Goal: Task Accomplishment & Management: Complete application form

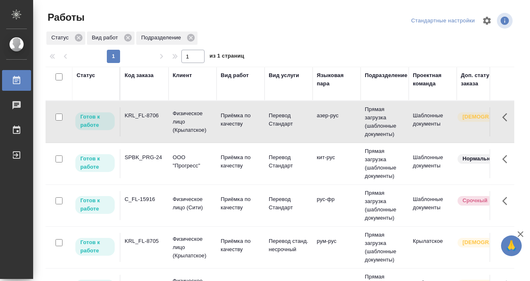
click at [149, 124] on td "KRL_FL-8706" at bounding box center [144, 121] width 48 height 29
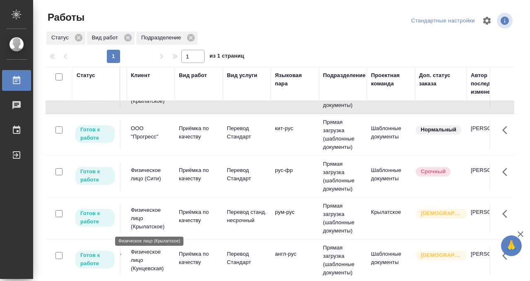
scroll to position [29, 0]
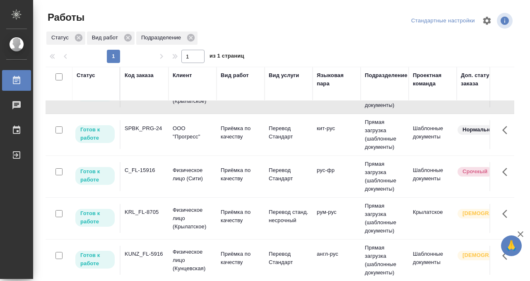
click at [148, 222] on td "KRL_FL-8705" at bounding box center [144, 218] width 48 height 29
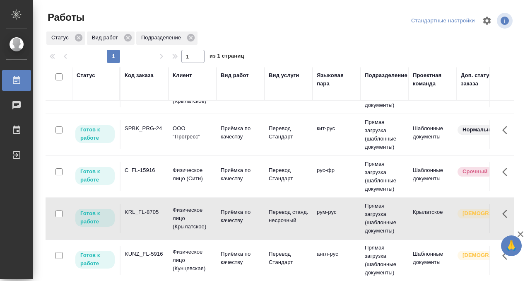
click at [148, 222] on td "KRL_FL-8705" at bounding box center [144, 218] width 48 height 29
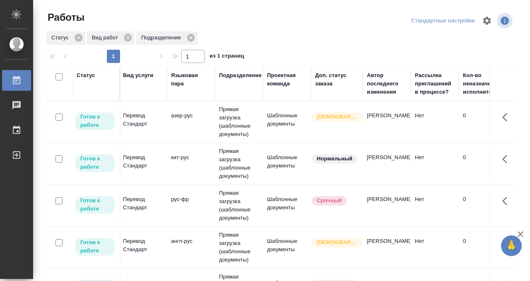
scroll to position [0, 0]
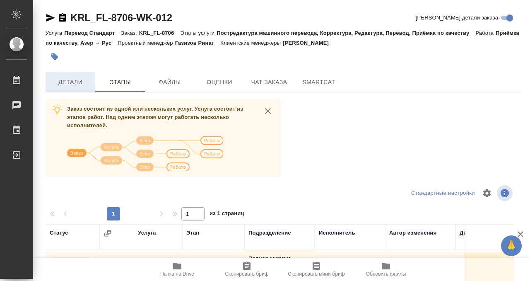
click at [69, 84] on span "Детали" at bounding box center [70, 82] width 40 height 10
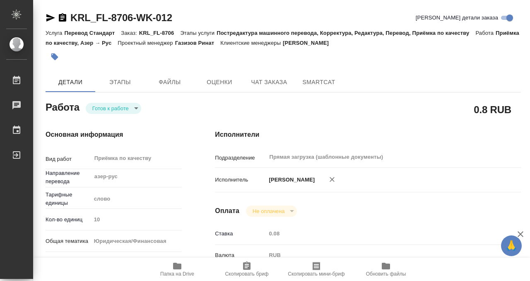
type textarea "x"
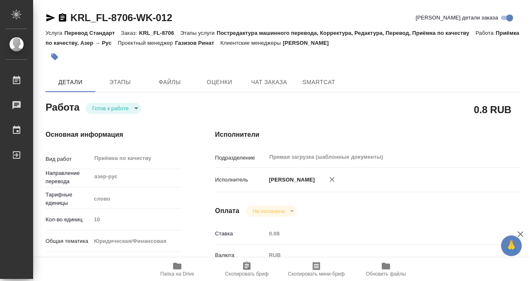
type textarea "x"
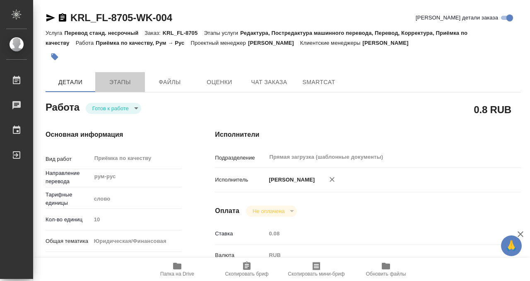
click at [121, 89] on button "Этапы" at bounding box center [120, 82] width 50 height 20
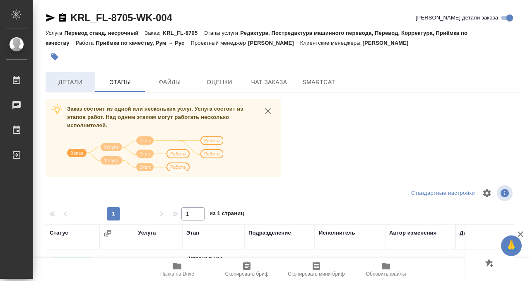
click at [79, 74] on button "Детали" at bounding box center [71, 82] width 50 height 20
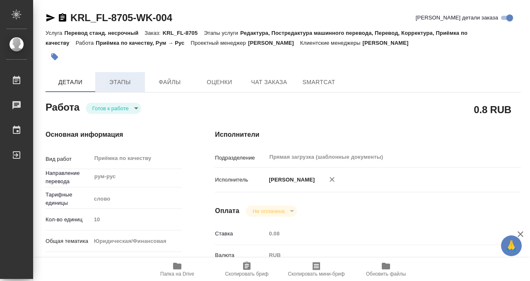
type textarea "x"
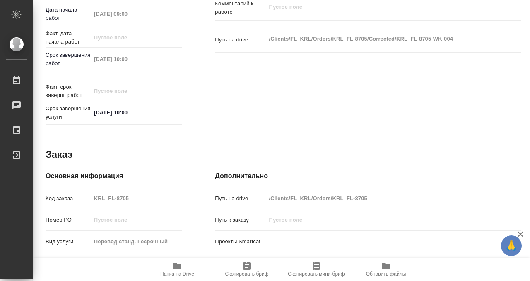
scroll to position [442, 0]
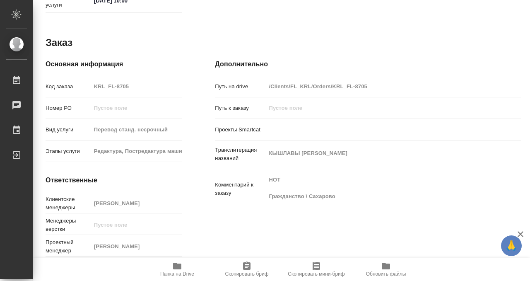
type textarea "x"
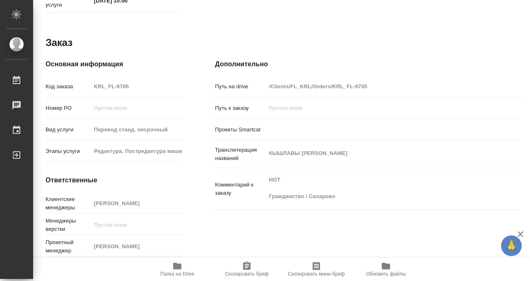
click at [175, 262] on icon "button" at bounding box center [177, 265] width 8 height 7
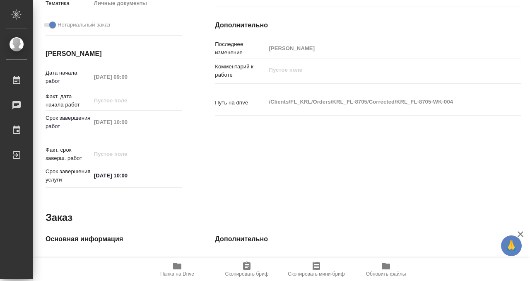
scroll to position [0, 0]
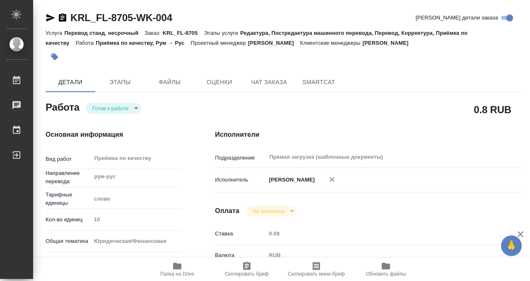
click at [53, 60] on icon "button" at bounding box center [54, 57] width 8 height 8
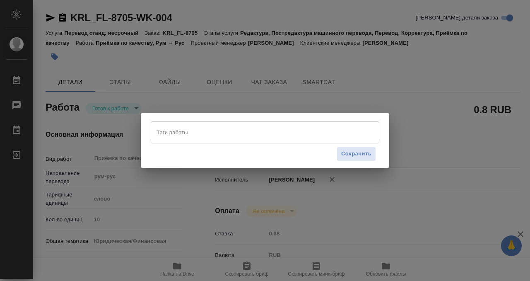
click at [189, 132] on input "Тэги работы" at bounding box center [256, 132] width 205 height 14
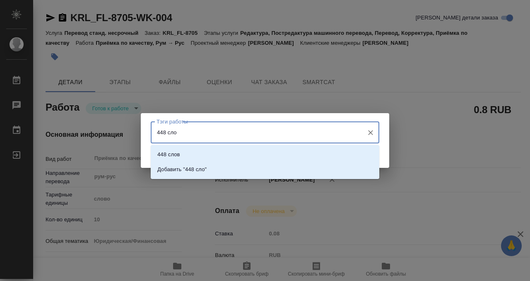
type input "448 слов"
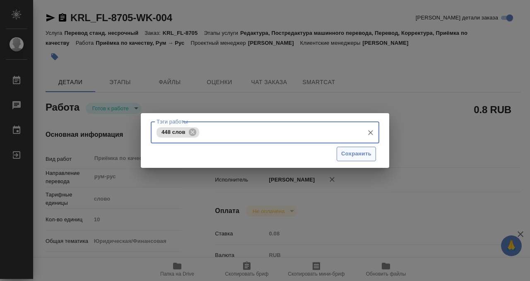
click at [365, 155] on span "Сохранить" at bounding box center [356, 154] width 30 height 10
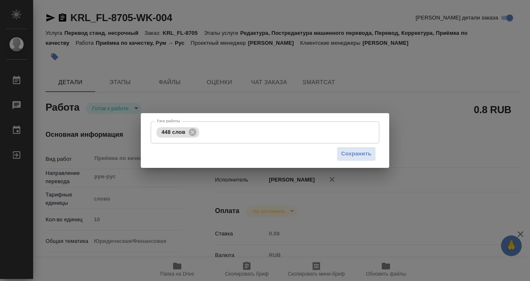
type input "readyForWork"
type textarea "Приёмка по качеству"
type textarea "x"
type input "рум-рус"
type input "5a8b1489cc6b4906c91bfd90"
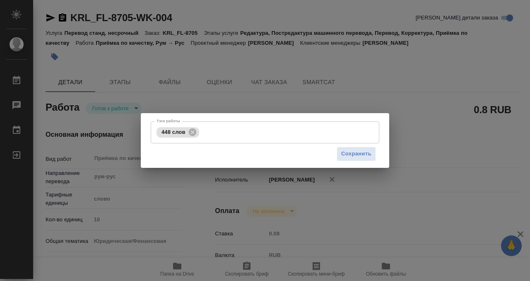
type input "10"
type input "yr-fn"
type input "5a8b8b956a9677013d343cfe"
checkbox input "true"
type input "[DATE] 09:00"
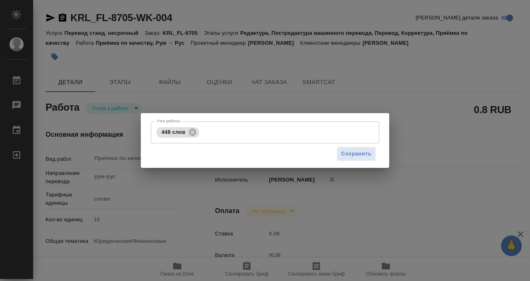
type input "[DATE] 10:00"
type input "Прямая загрузка (шаблонные документы)"
type input "notPayed"
type input "0.08"
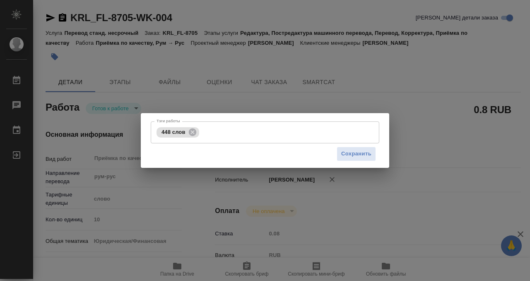
type input "RUB"
type input "[PERSON_NAME]"
type textarea "x"
type textarea "/Clients/FL_KRL/Orders/KRL_FL-8705/Corrected/KRL_FL-8705-WK-004"
type textarea "x"
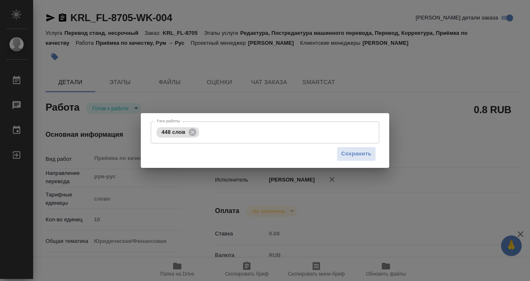
type input "KRL_FL-8705"
type input "Перевод станд. несрочный"
type input "Редактура, Постредактура машинного перевода, Перевод, Корректура, Приёмка по ка…"
type input "[PERSON_NAME]"
type input "/Clients/FL_KRL/Orders/KRL_FL-8705"
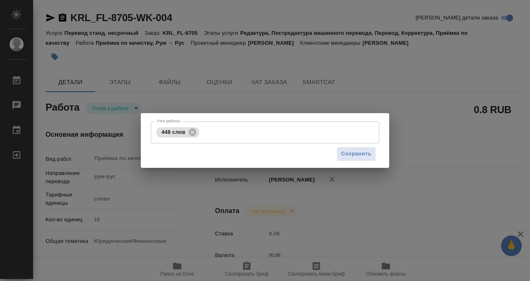
type textarea "КЫШЛАВЫ [PERSON_NAME]"
type textarea "x"
type textarea "НОТ Гражданство \ Сахарово"
type textarea "x"
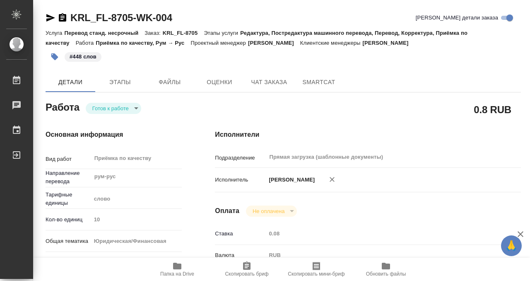
type textarea "x"
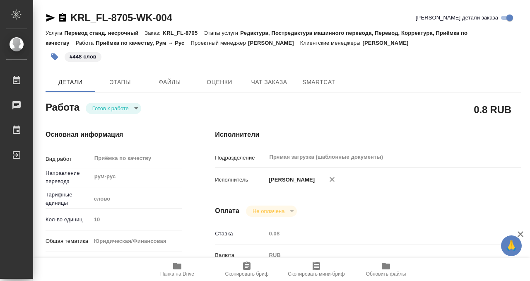
click at [108, 111] on body "🙏 .cls-1 fill:#fff; AWATERA Kobzeva [PERSON_NAME] 0 Чаты График Выйти KRL_FL-87…" at bounding box center [265, 140] width 530 height 281
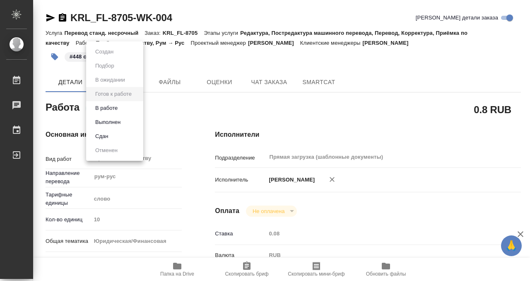
type textarea "x"
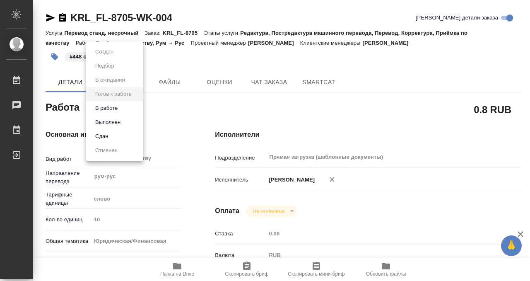
click at [108, 128] on li "Выполнен" at bounding box center [114, 122] width 57 height 14
type textarea "x"
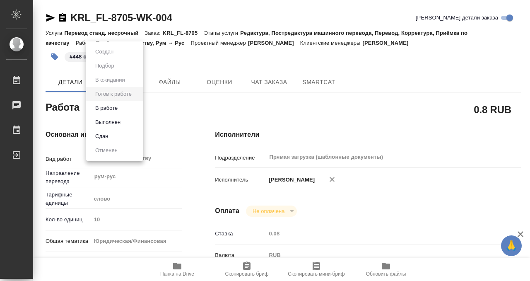
type textarea "x"
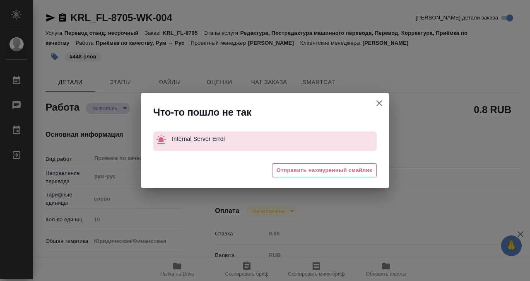
type textarea "x"
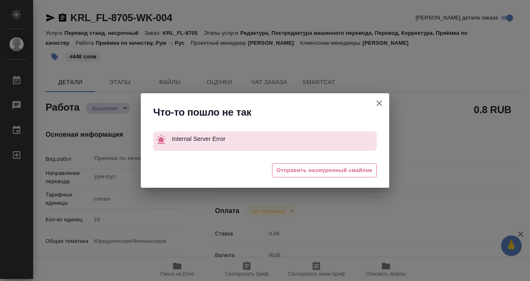
type textarea "x"
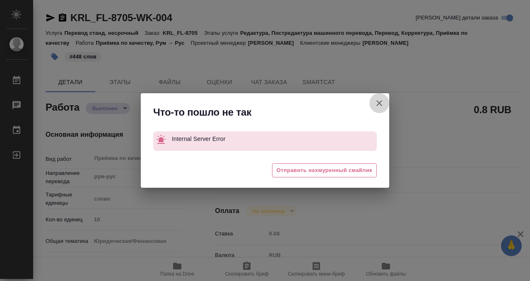
click at [372, 100] on button "[PERSON_NAME] детали заказа" at bounding box center [379, 103] width 20 height 20
type textarea "x"
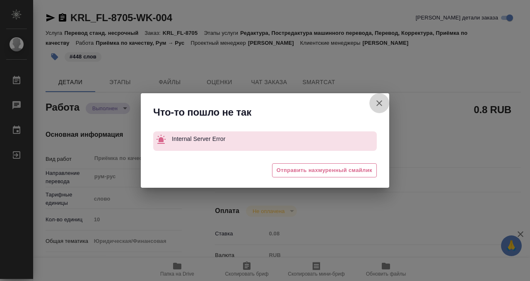
type textarea "x"
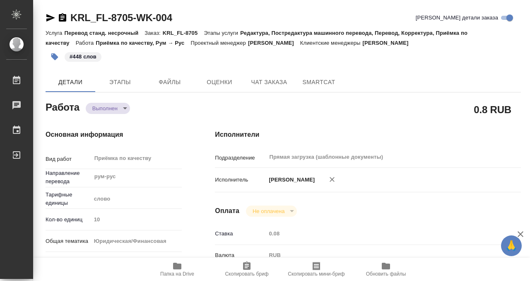
click at [64, 18] on icon "button" at bounding box center [62, 17] width 7 height 8
